Goal: Task Accomplishment & Management: Manage account settings

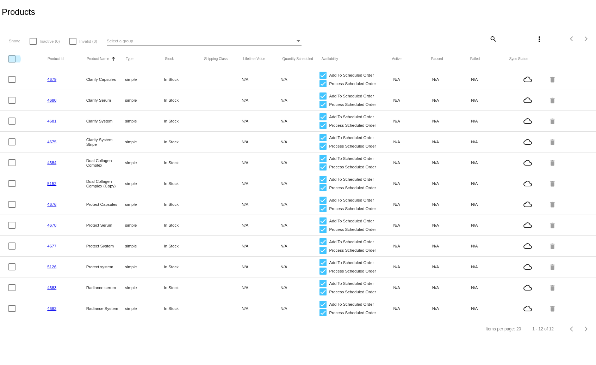
click at [11, 61] on div at bounding box center [11, 58] width 7 height 7
click at [12, 62] on input "checkbox" at bounding box center [12, 62] width 0 height 0
checkbox input "true"
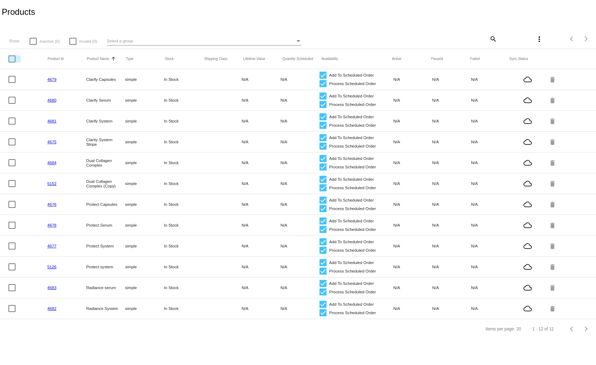
checkbox input "true"
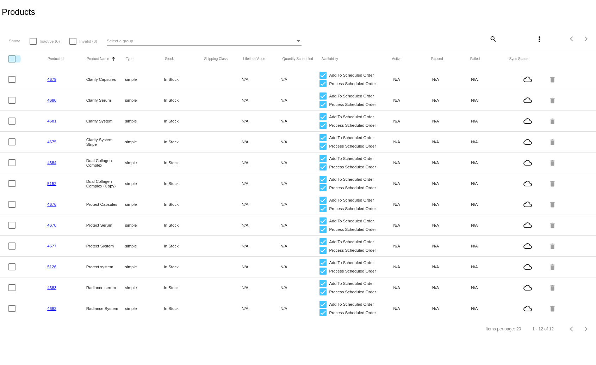
checkbox input "true"
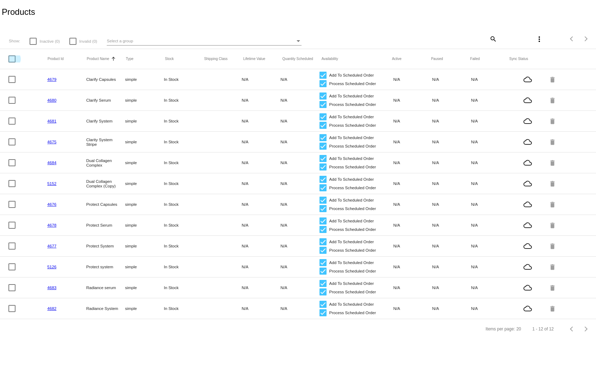
scroll to position [4, 0]
click at [540, 40] on mat-icon "more_vert" at bounding box center [539, 39] width 8 height 8
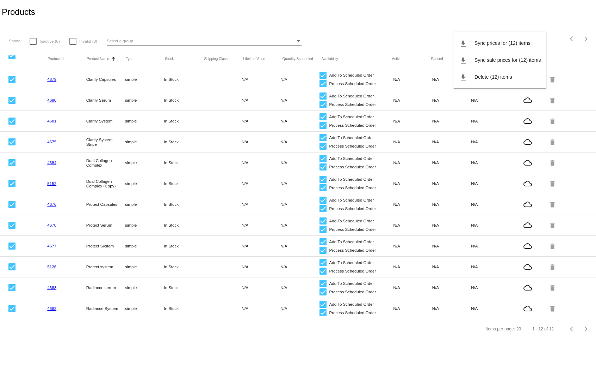
click at [527, 18] on div at bounding box center [298, 182] width 596 height 365
click at [51, 80] on link "4679" at bounding box center [51, 79] width 9 height 5
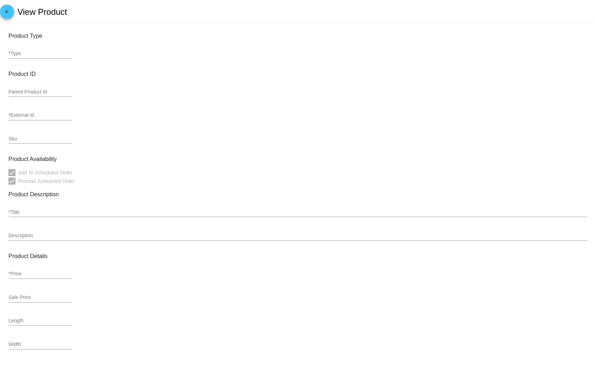
type input "simple"
type input "4679"
type input "Clarify Capsules"
type input "32.5"
type input "In Stock"
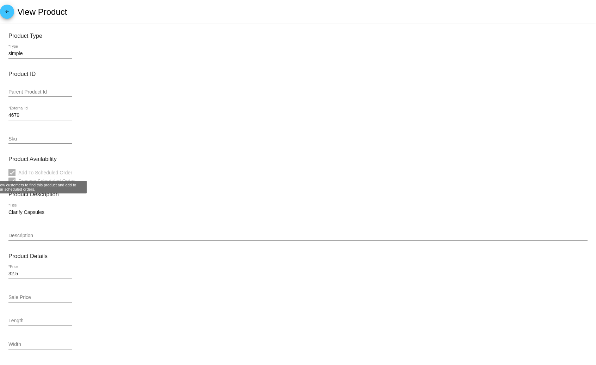
click at [37, 171] on span "Add To Scheduled Order" at bounding box center [45, 172] width 54 height 8
click at [13, 173] on div at bounding box center [11, 172] width 7 height 7
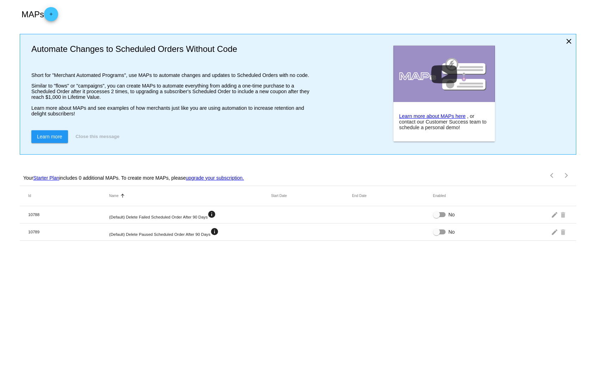
click at [170, 288] on body "MAPs add Automate Changes to Scheduled Orders Without Code Short for "Merchant …" at bounding box center [298, 182] width 596 height 365
click at [174, 218] on mat-cell "(Default) Delete Failed Scheduled Order After 90 Days info" at bounding box center [190, 214] width 162 height 9
click at [440, 213] on div at bounding box center [436, 214] width 7 height 7
click at [437, 217] on input "No" at bounding box center [436, 217] width 0 height 0
checkbox input "true"
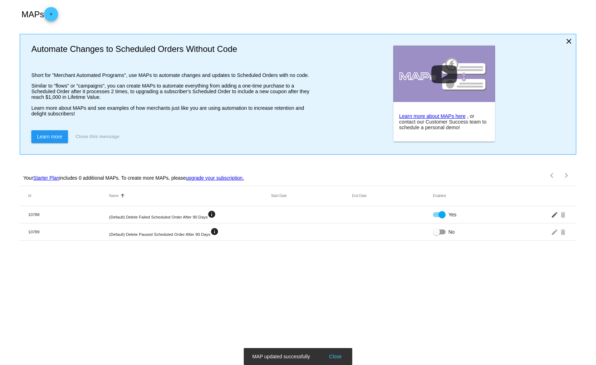
click at [552, 216] on mat-icon "edit" at bounding box center [555, 214] width 8 height 11
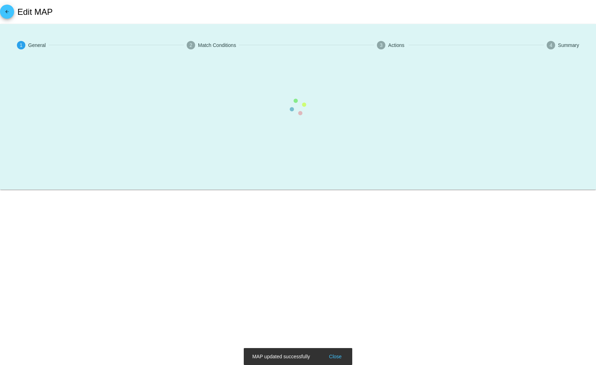
type input "(Default) Delete Failed Scheduled Order After 90 Days"
checkbox input "true"
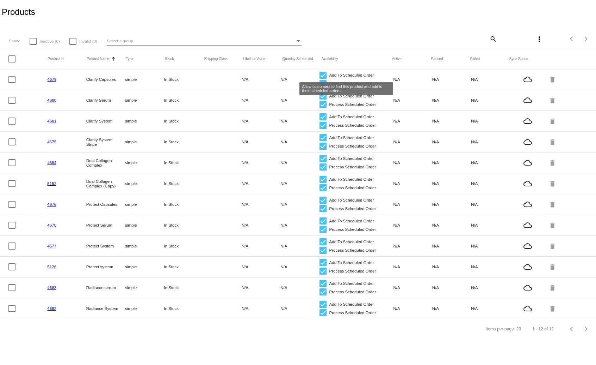
click at [323, 74] on div at bounding box center [323, 75] width 7 height 7
click at [323, 79] on input "Add To Scheduled Order" at bounding box center [323, 79] width 0 height 0
click at [323, 76] on div at bounding box center [323, 75] width 7 height 7
click at [323, 79] on input "Add To Scheduled Order" at bounding box center [323, 79] width 0 height 0
checkbox input "true"
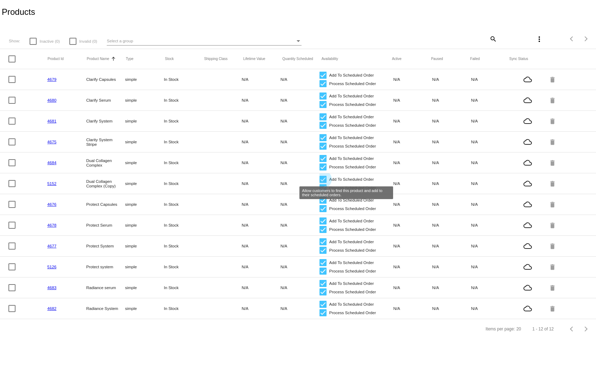
click at [322, 176] on div at bounding box center [323, 179] width 7 height 7
click at [323, 183] on input "Add To Scheduled Order" at bounding box center [323, 183] width 0 height 0
checkbox input "false"
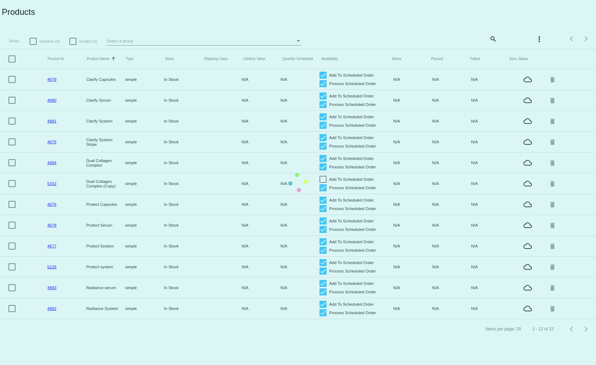
click at [323, 188] on mat-table "Product Id Product Name Sorted by ProductName ascending Type Stock Shipping Cla…" at bounding box center [298, 184] width 596 height 270
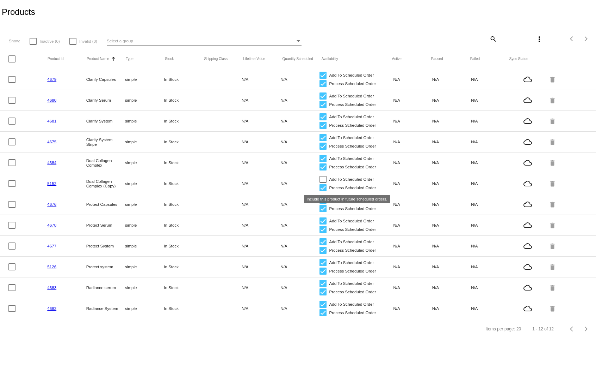
click at [323, 188] on div at bounding box center [323, 187] width 7 height 7
click at [323, 191] on input "Process Scheduled Order" at bounding box center [323, 191] width 0 height 0
checkbox input "false"
click at [53, 185] on link "5152" at bounding box center [51, 183] width 9 height 5
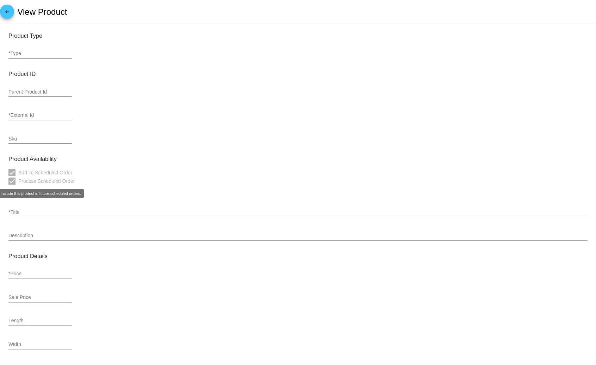
type input "simple"
type input "5152"
checkbox input "false"
type input "Dual Collagen Complex (Copy)"
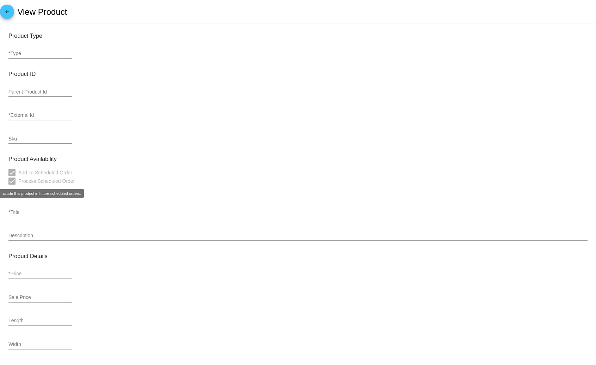
type input "97"
type input "200"
type input "In Stock"
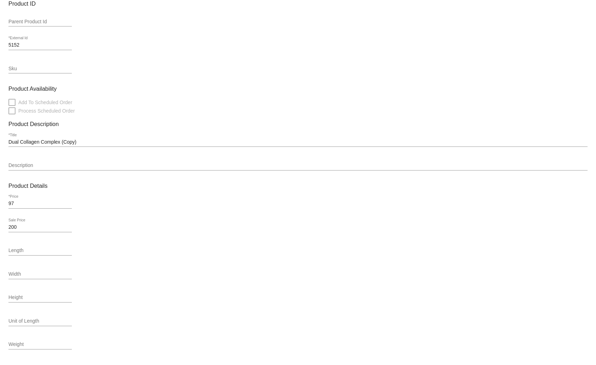
scroll to position [77, 0]
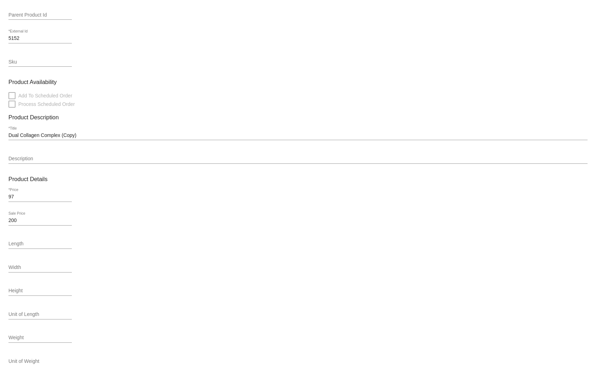
click at [122, 136] on input "Dual Collagen Complex (Copy)" at bounding box center [298, 136] width 580 height 6
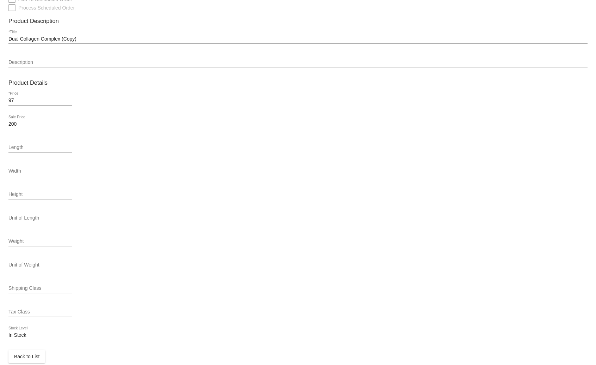
scroll to position [188, 0]
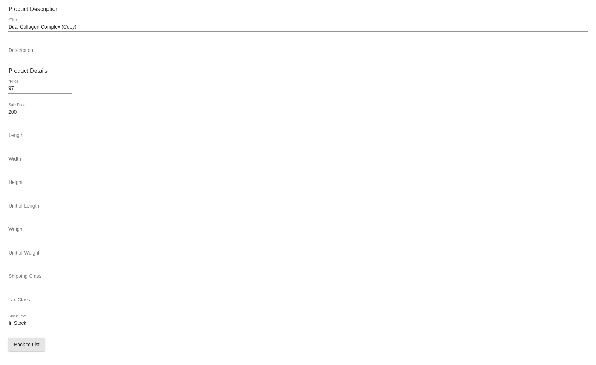
click at [36, 347] on span "Back to List" at bounding box center [26, 344] width 25 height 6
